Goal: Information Seeking & Learning: Learn about a topic

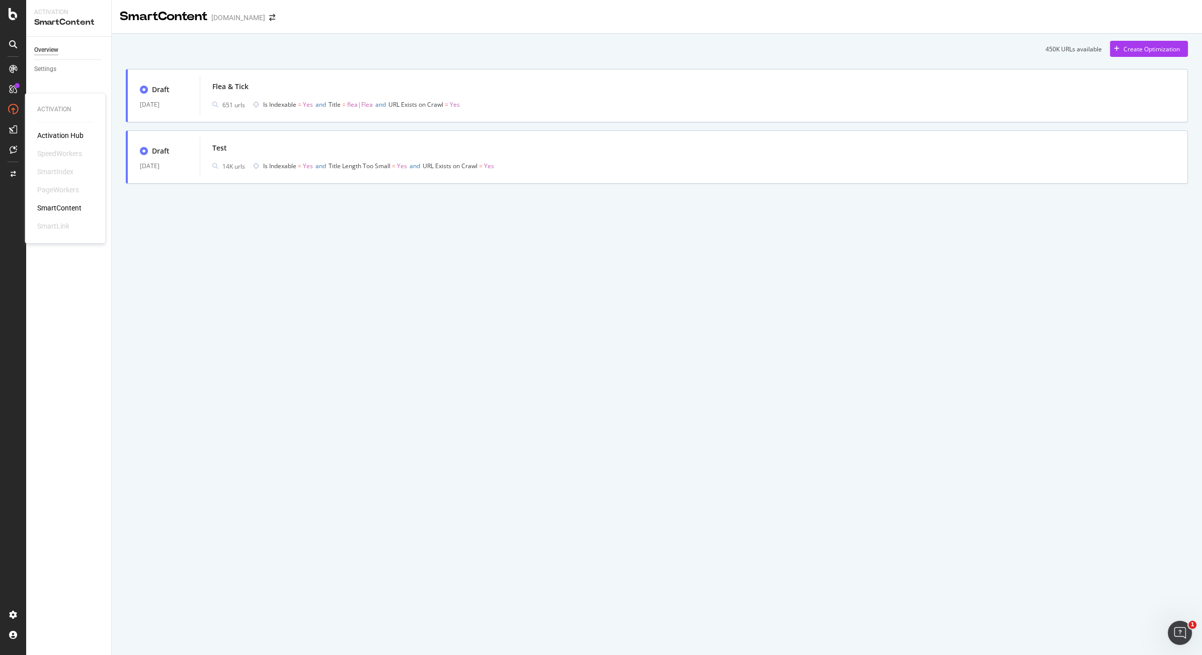
click at [60, 210] on div "SmartContent" at bounding box center [59, 208] width 44 height 10
click at [53, 148] on div "RealKeywords" at bounding box center [59, 149] width 45 height 10
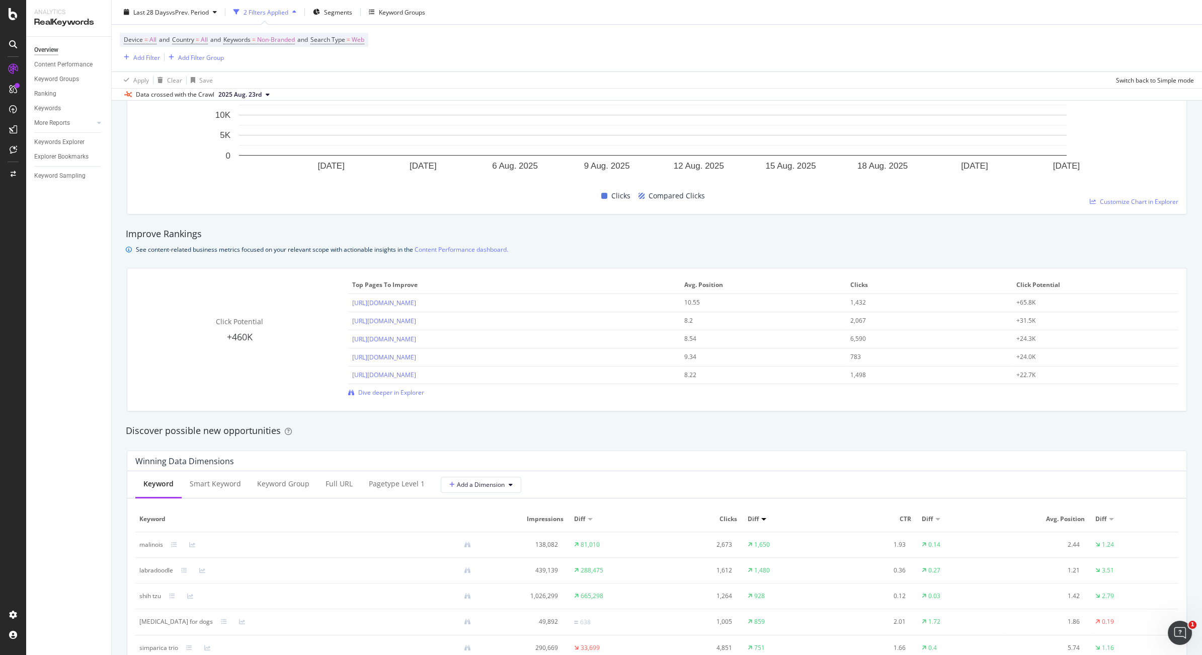
scroll to position [745, 0]
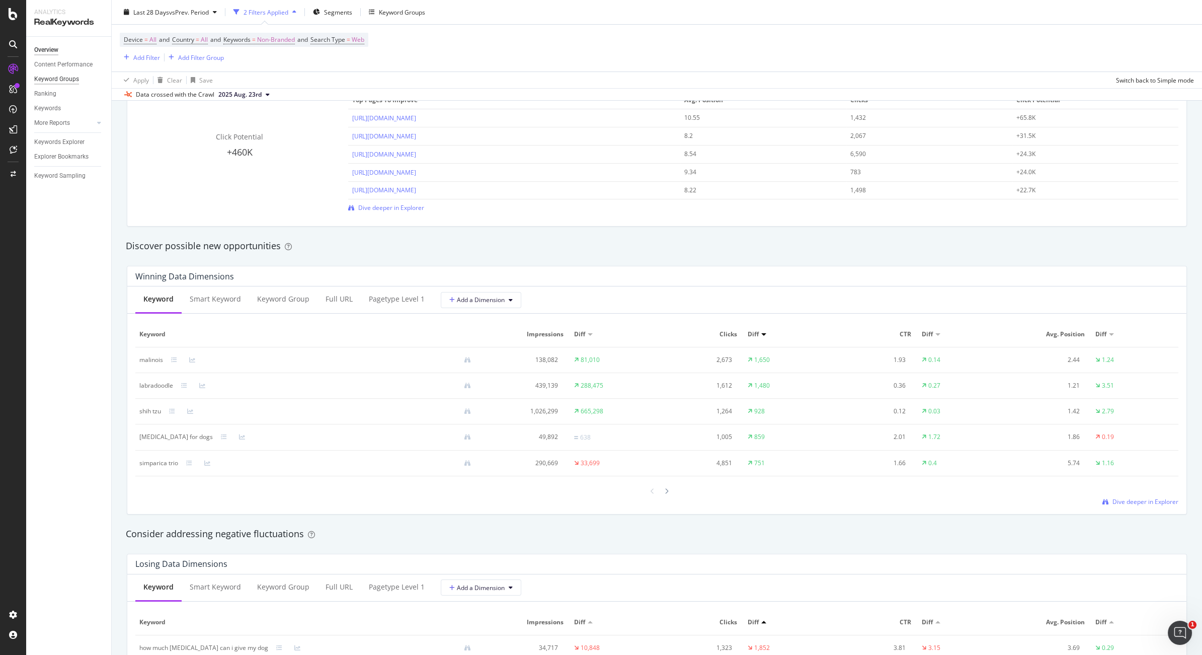
click at [64, 78] on div "Keyword Groups" at bounding box center [56, 79] width 45 height 11
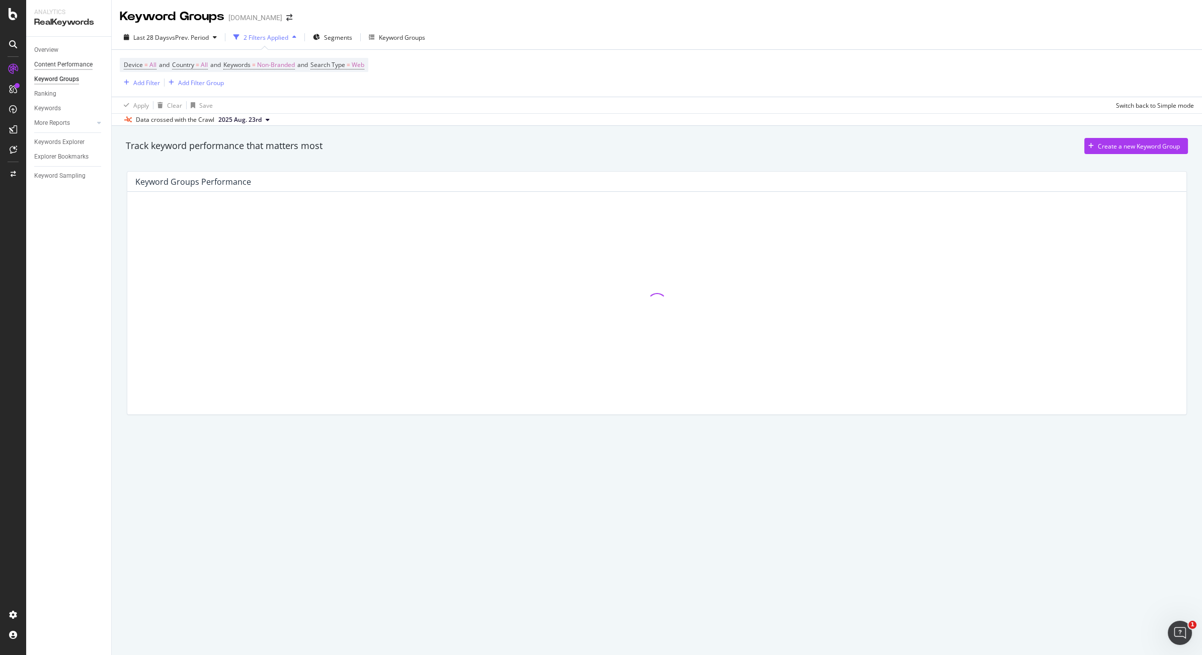
click at [74, 62] on div "Content Performance" at bounding box center [63, 64] width 58 height 11
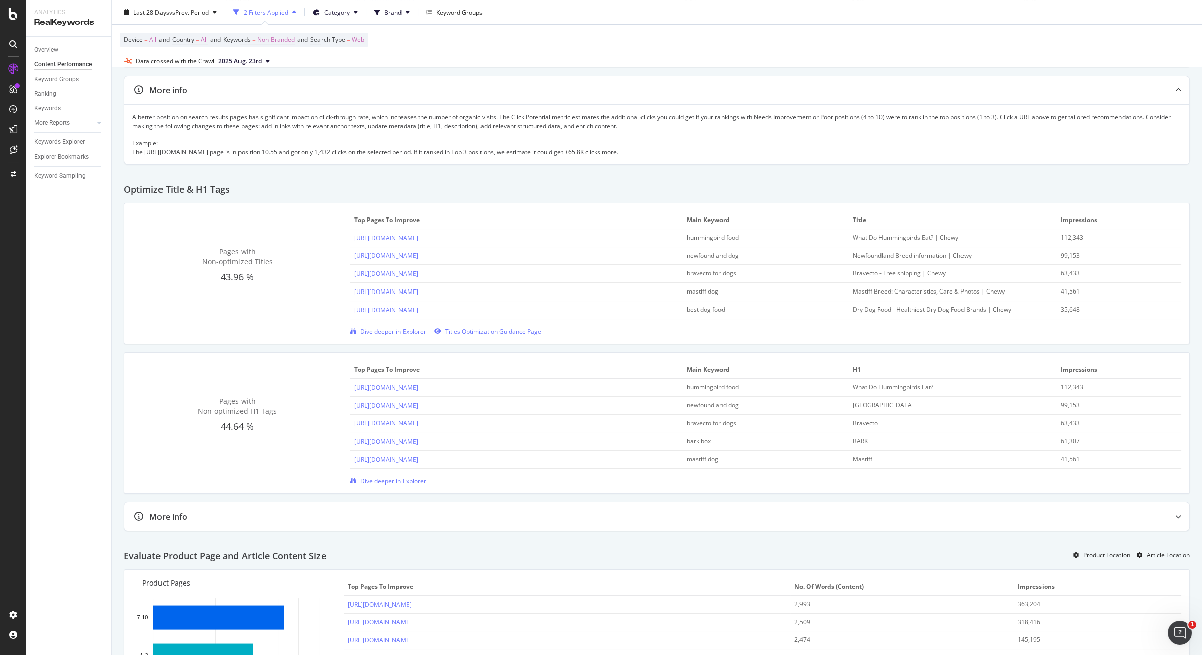
scroll to position [150, 0]
